Goal: Find specific page/section

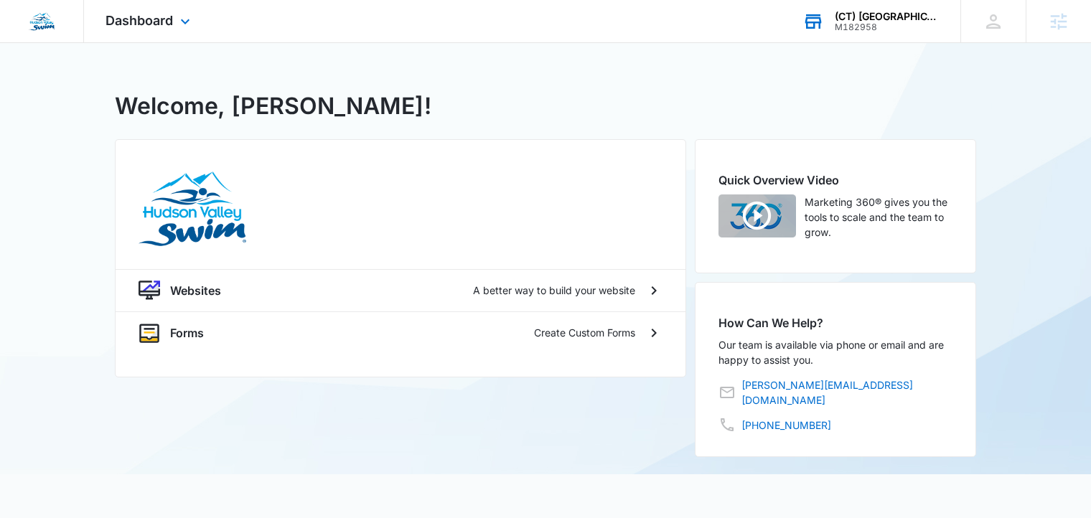
click at [890, 12] on div "(CT) [GEOGRAPHIC_DATA] - [PERSON_NAME][GEOGRAPHIC_DATA] Swim" at bounding box center [887, 16] width 105 height 11
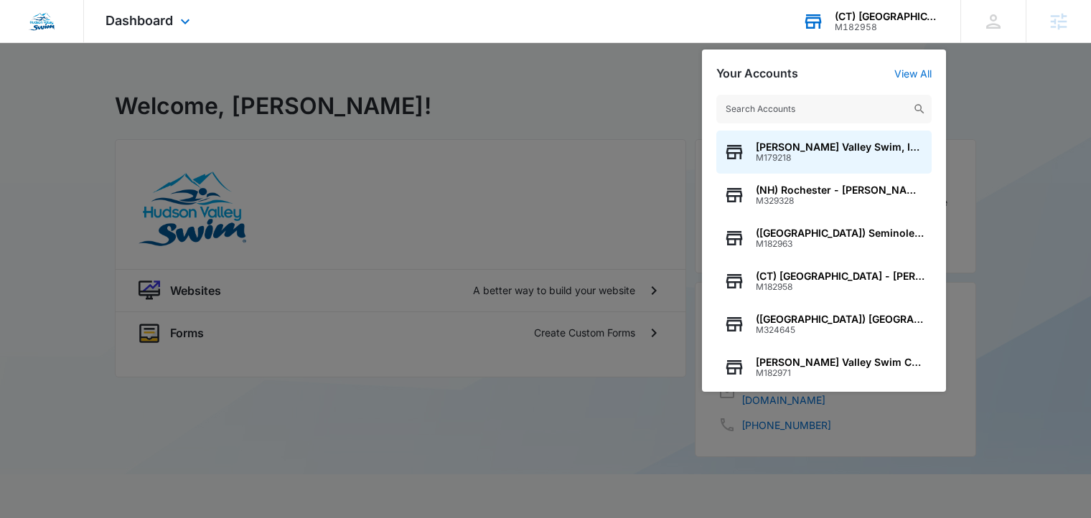
click at [765, 104] on input "text" at bounding box center [823, 109] width 215 height 29
type input "ks"
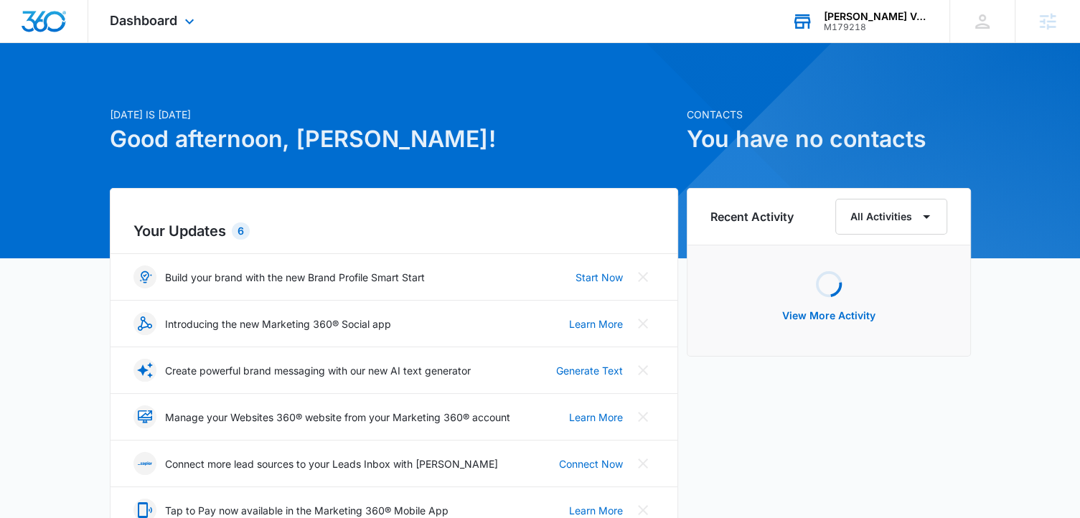
click at [834, 27] on div "M179218" at bounding box center [876, 27] width 105 height 10
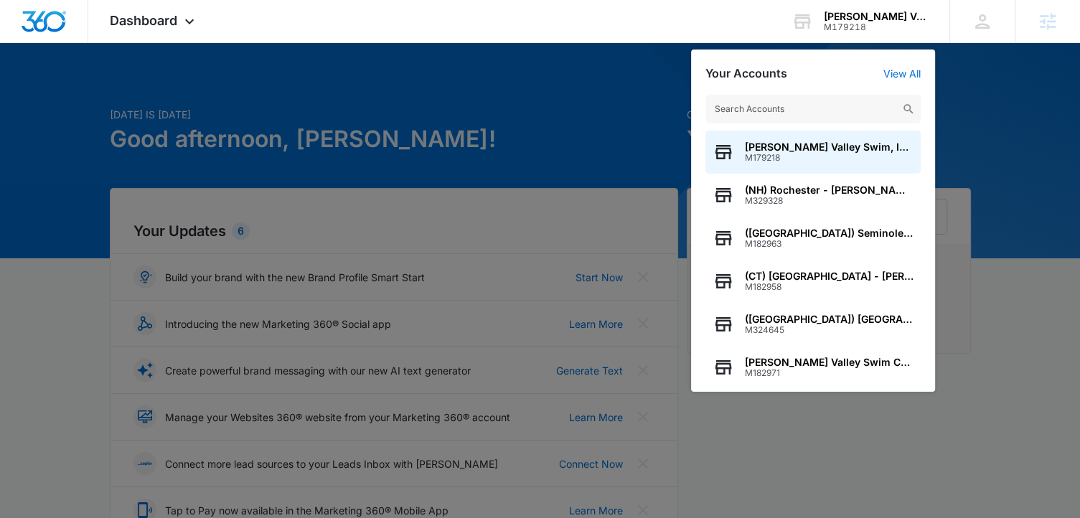
click at [774, 110] on input "text" at bounding box center [813, 109] width 215 height 29
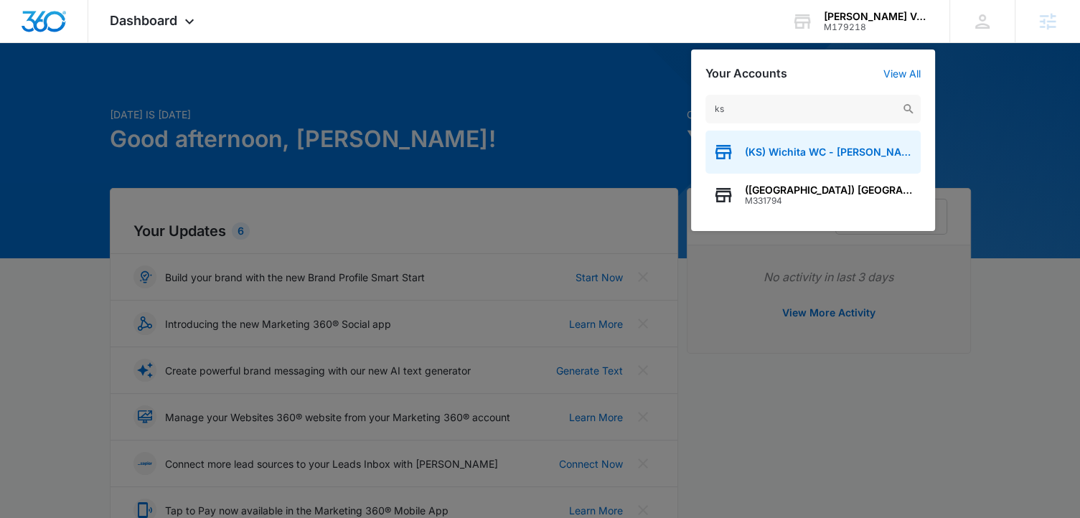
type input "ks"
click at [777, 144] on div "(KS) Wichita WC - [PERSON_NAME] Valley Swim" at bounding box center [813, 152] width 215 height 43
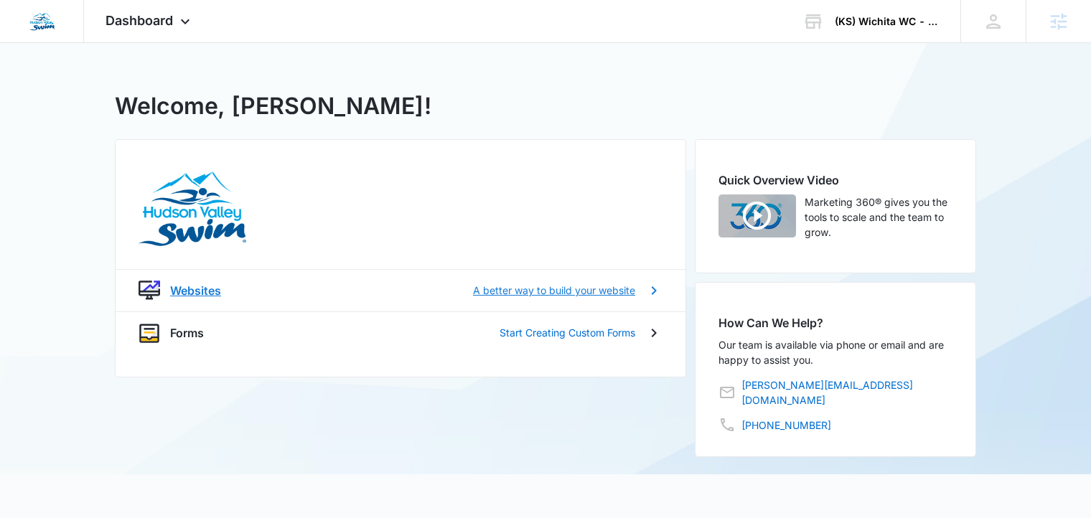
click at [571, 289] on p "A better way to build your website" at bounding box center [554, 290] width 162 height 15
